Goal: Task Accomplishment & Management: Manage account settings

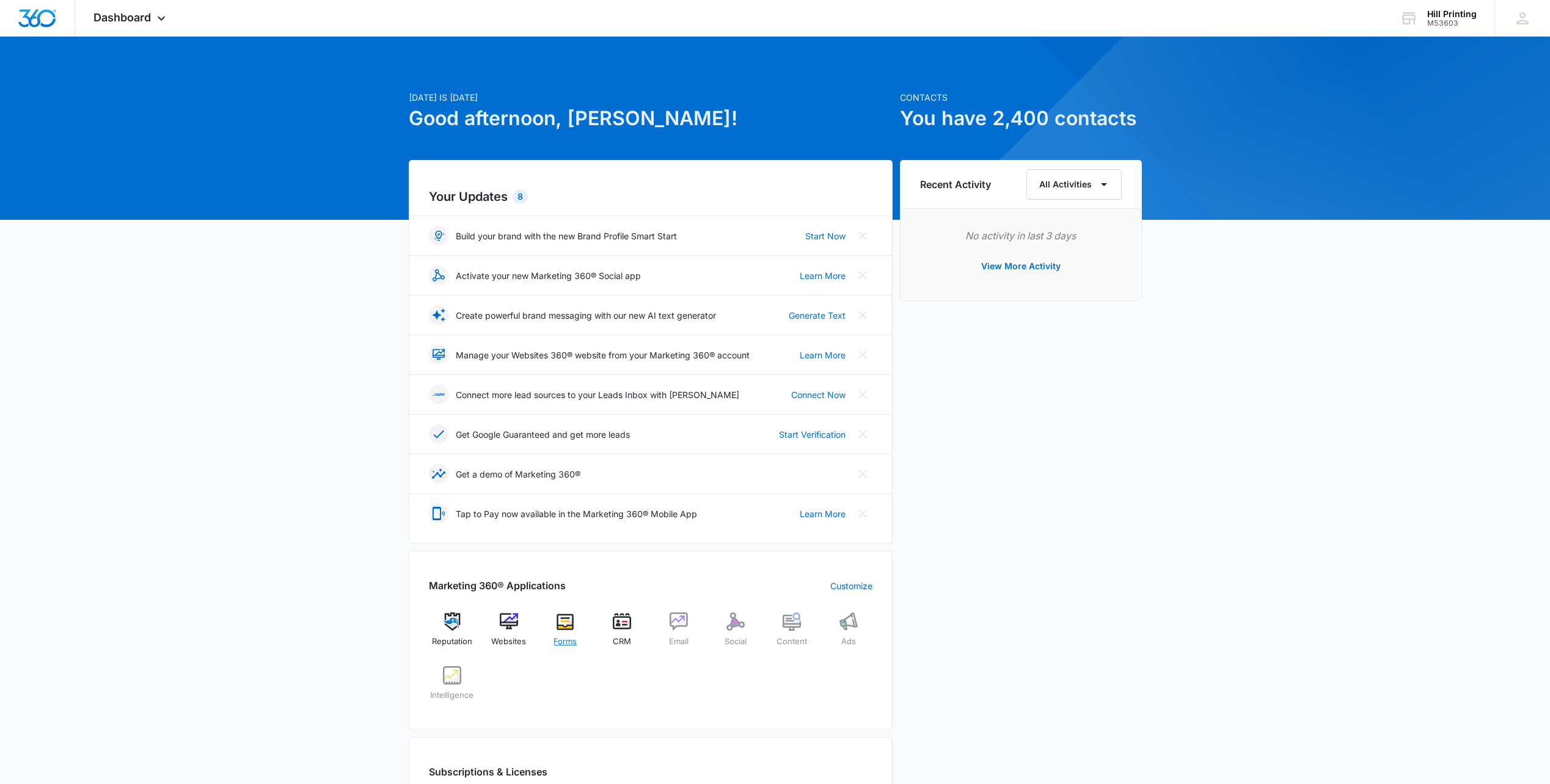
click at [565, 623] on img at bounding box center [565, 621] width 18 height 18
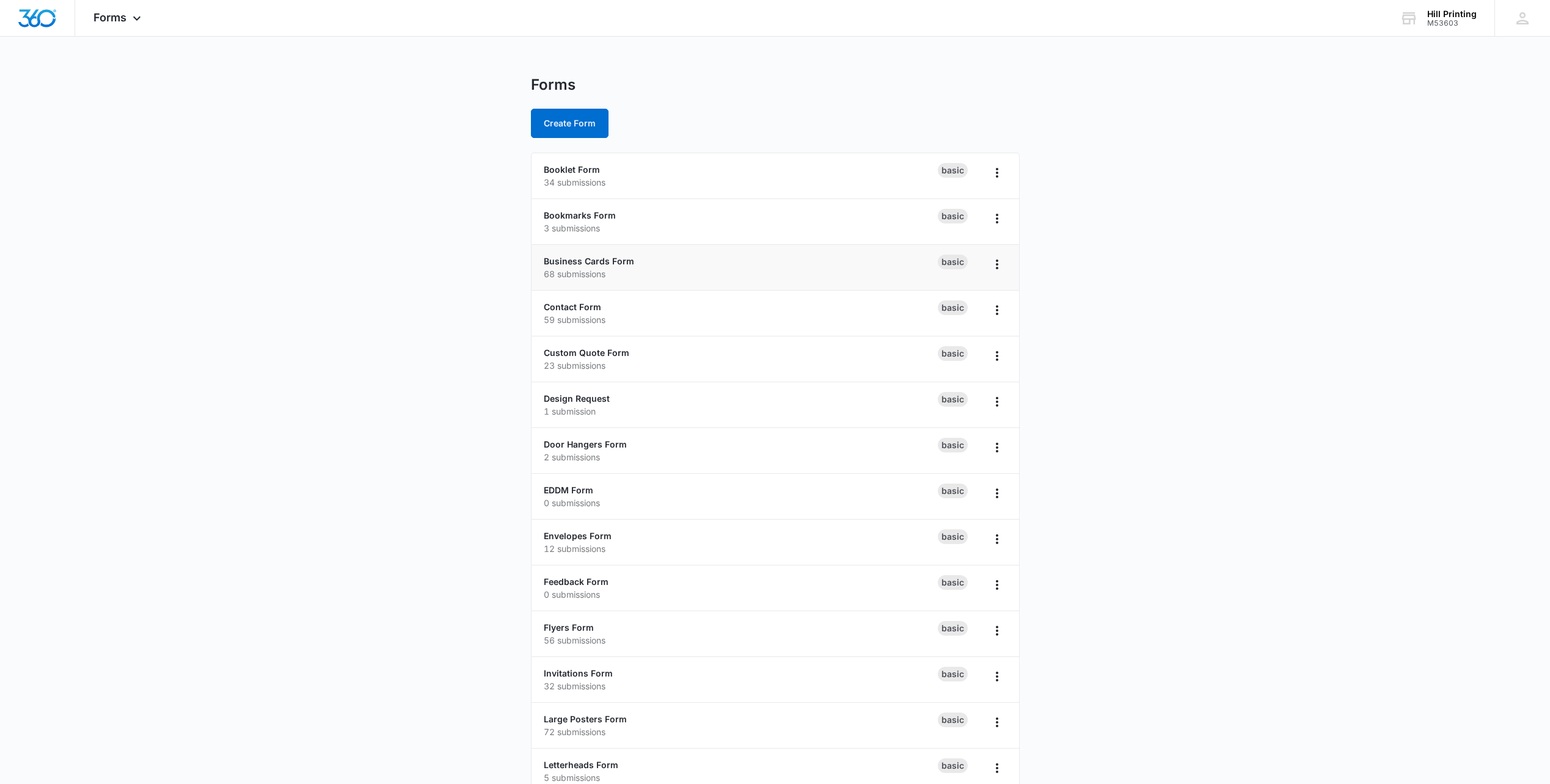
click at [884, 273] on p "68 submissions" at bounding box center [741, 274] width 394 height 13
click at [610, 261] on link "Business Cards Form" at bounding box center [589, 260] width 91 height 10
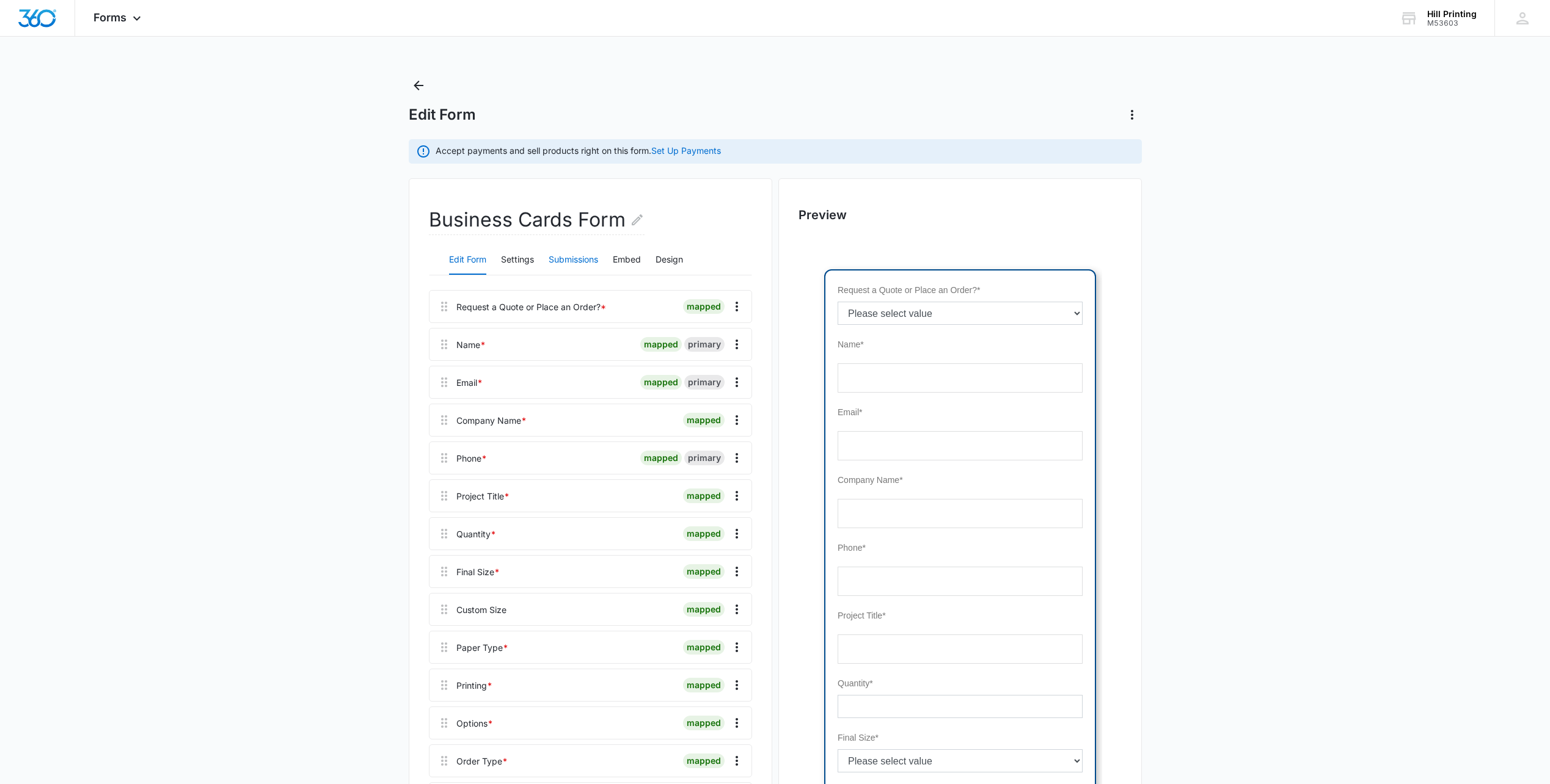
click at [588, 256] on button "Submissions" at bounding box center [573, 260] width 49 height 29
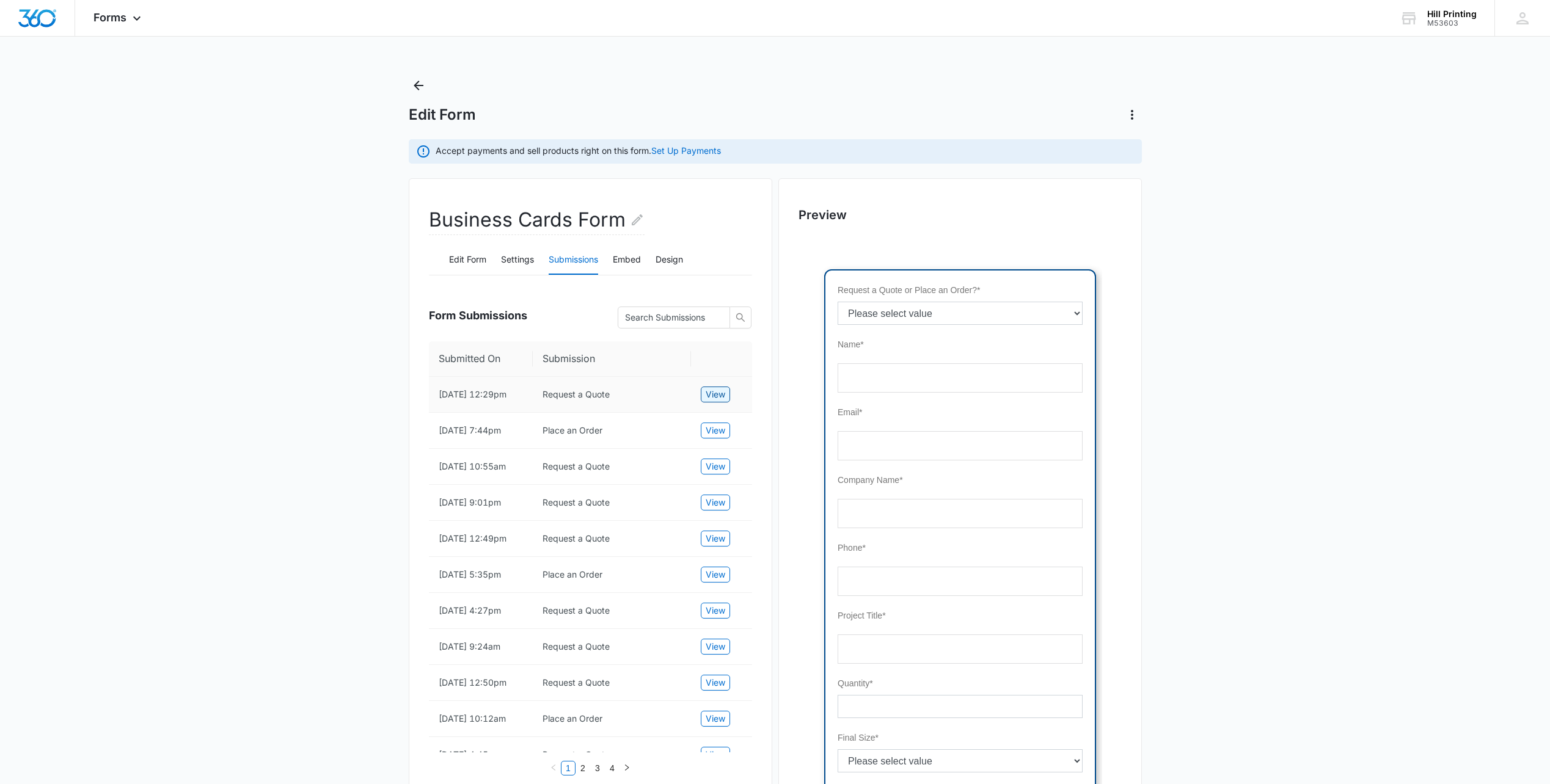
click at [721, 401] on span "View" at bounding box center [715, 394] width 19 height 13
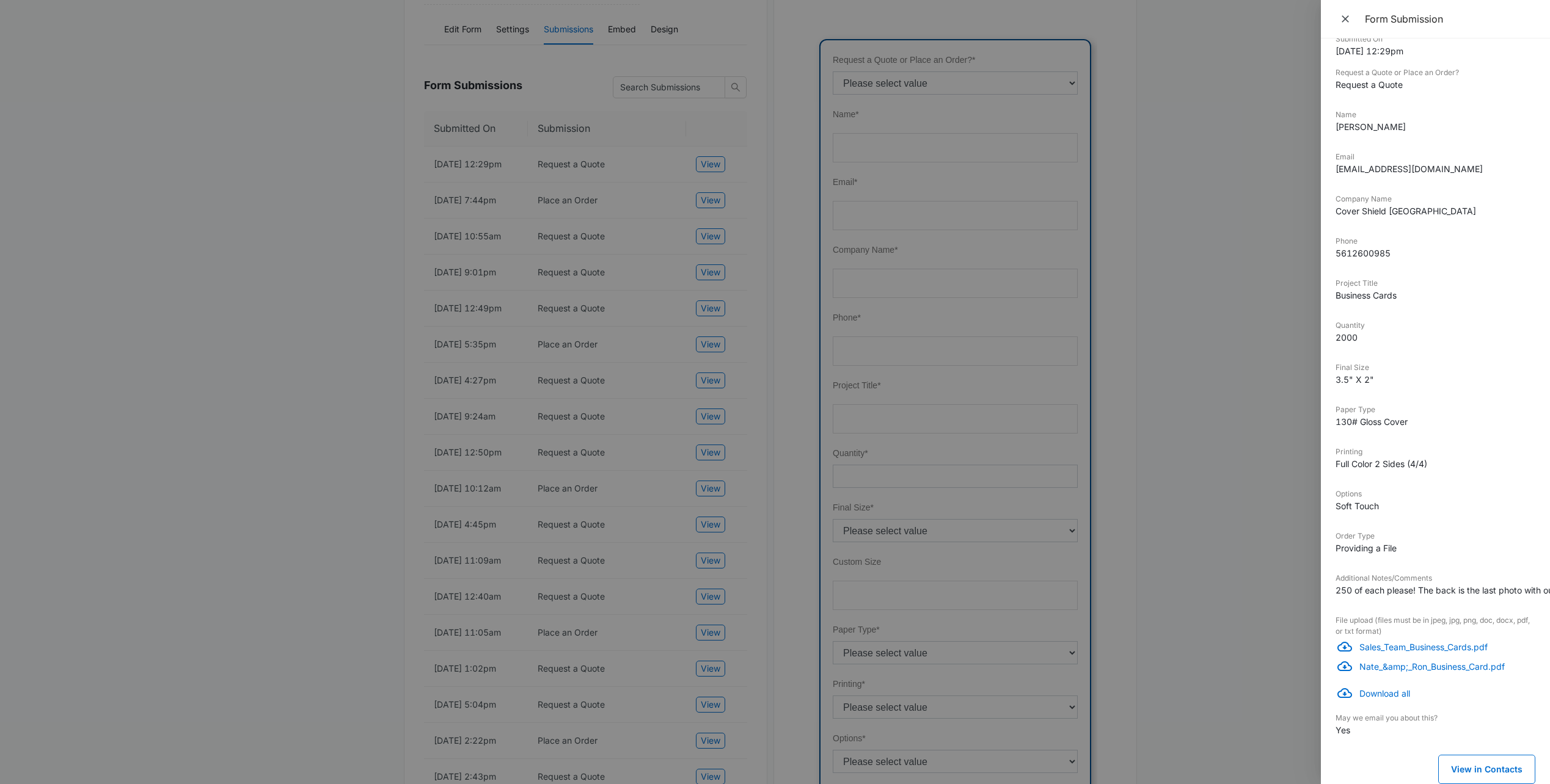
scroll to position [244, 0]
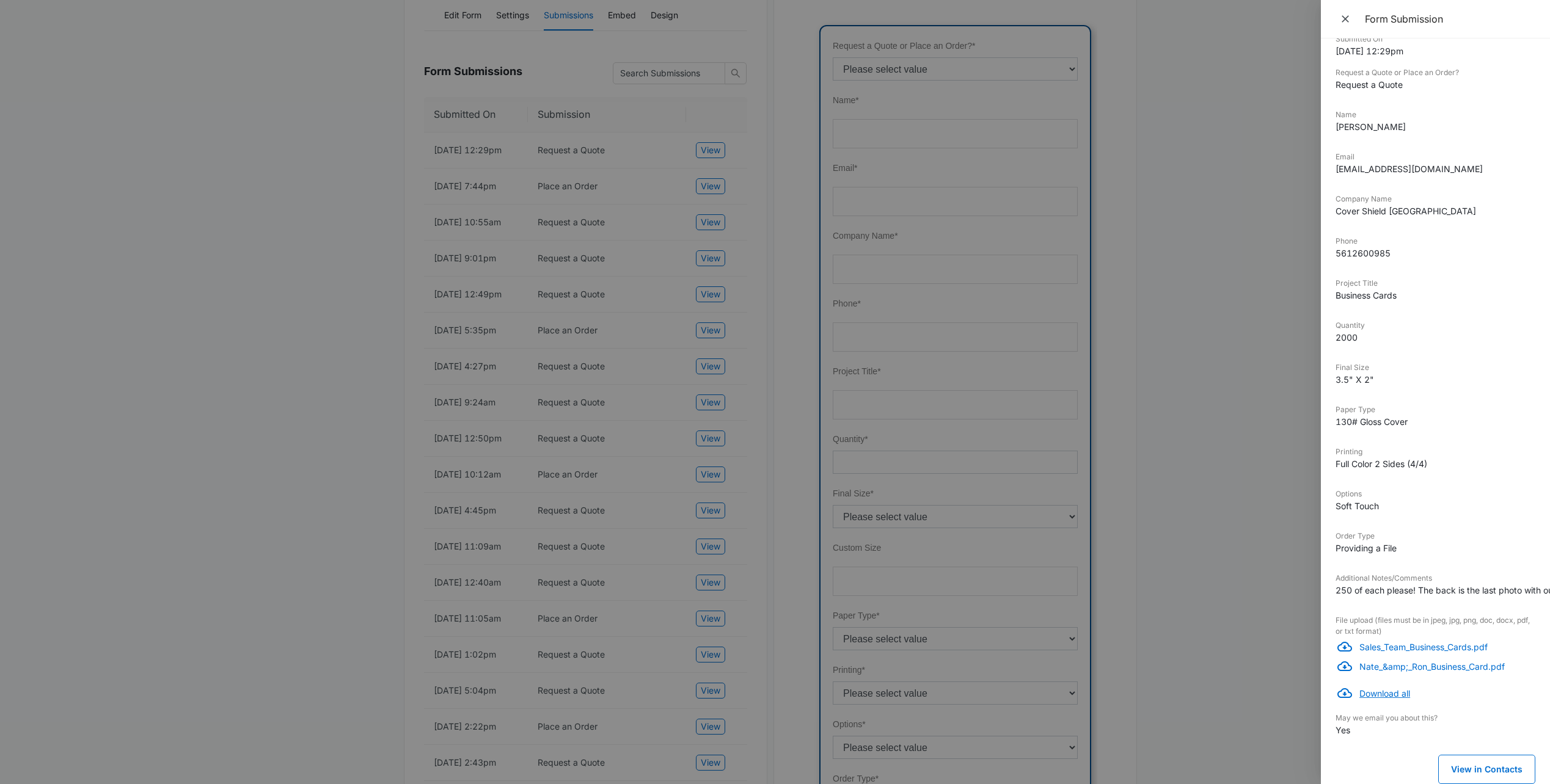
click at [1393, 687] on p "Download all" at bounding box center [1447, 693] width 176 height 13
click at [1382, 641] on p "Sales_Team_Business_Cards.pdf" at bounding box center [1447, 647] width 176 height 13
click at [1460, 660] on p "Nate_&amp;_Ron_Business_Card.pdf" at bounding box center [1447, 666] width 176 height 13
